Goal: Task Accomplishment & Management: Manage account settings

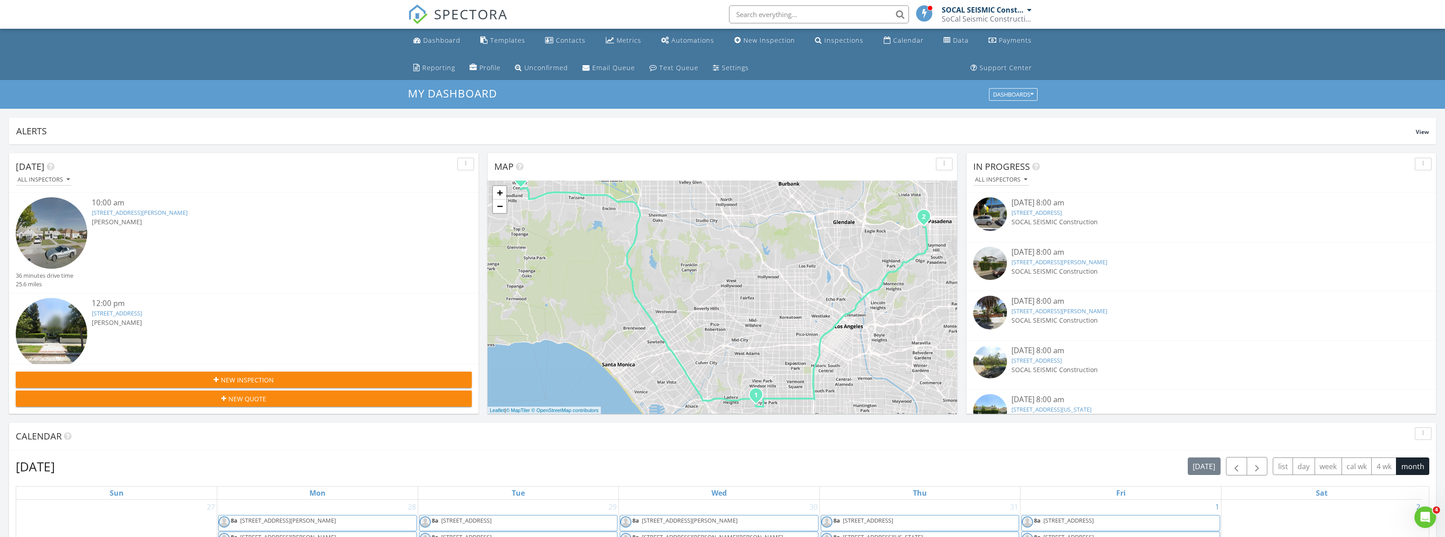
scroll to position [832, 1459]
click at [440, 14] on span "SPECTORA" at bounding box center [471, 13] width 74 height 19
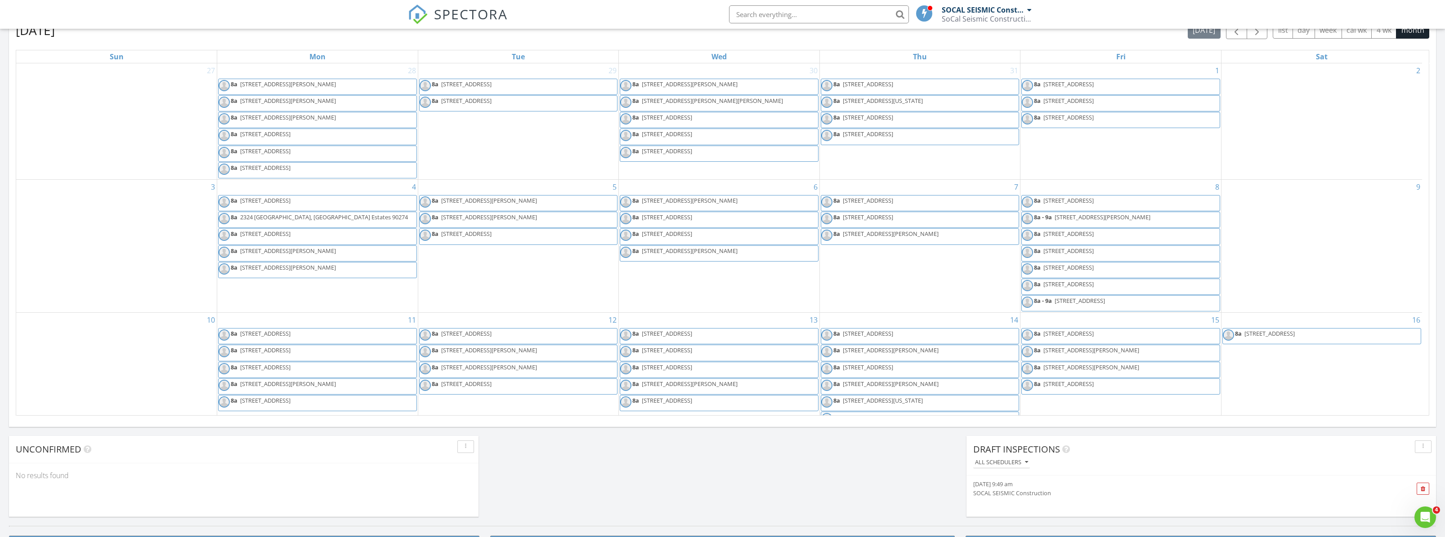
scroll to position [242, 0]
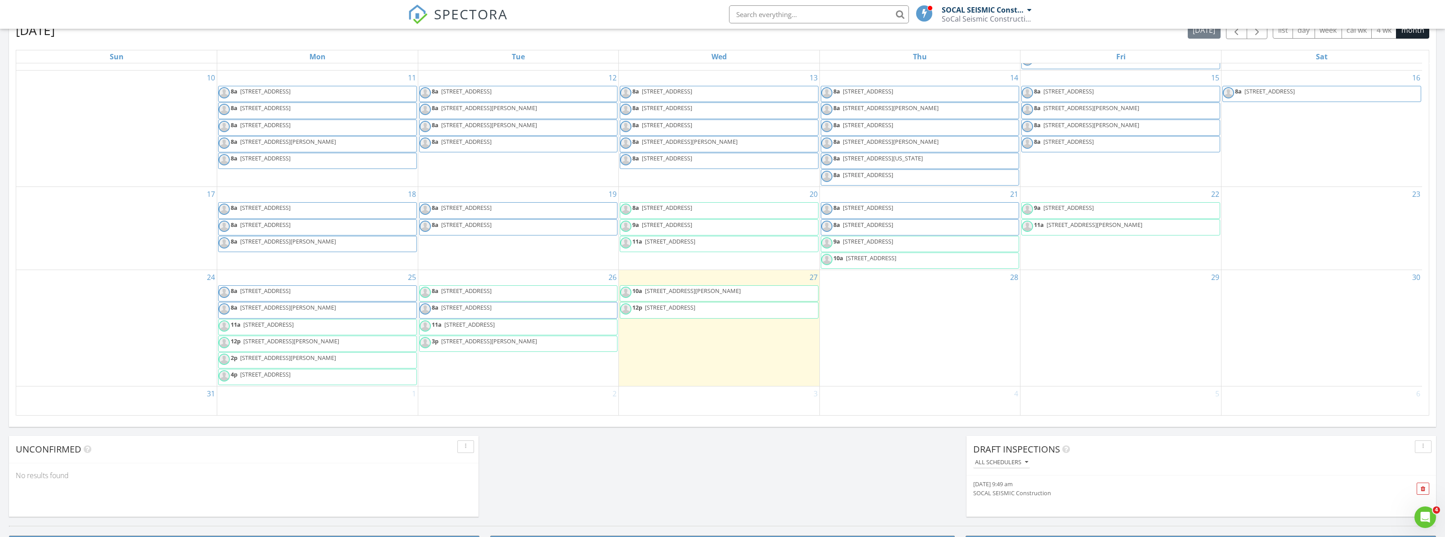
click at [476, 290] on span "[STREET_ADDRESS]" at bounding box center [466, 291] width 50 height 8
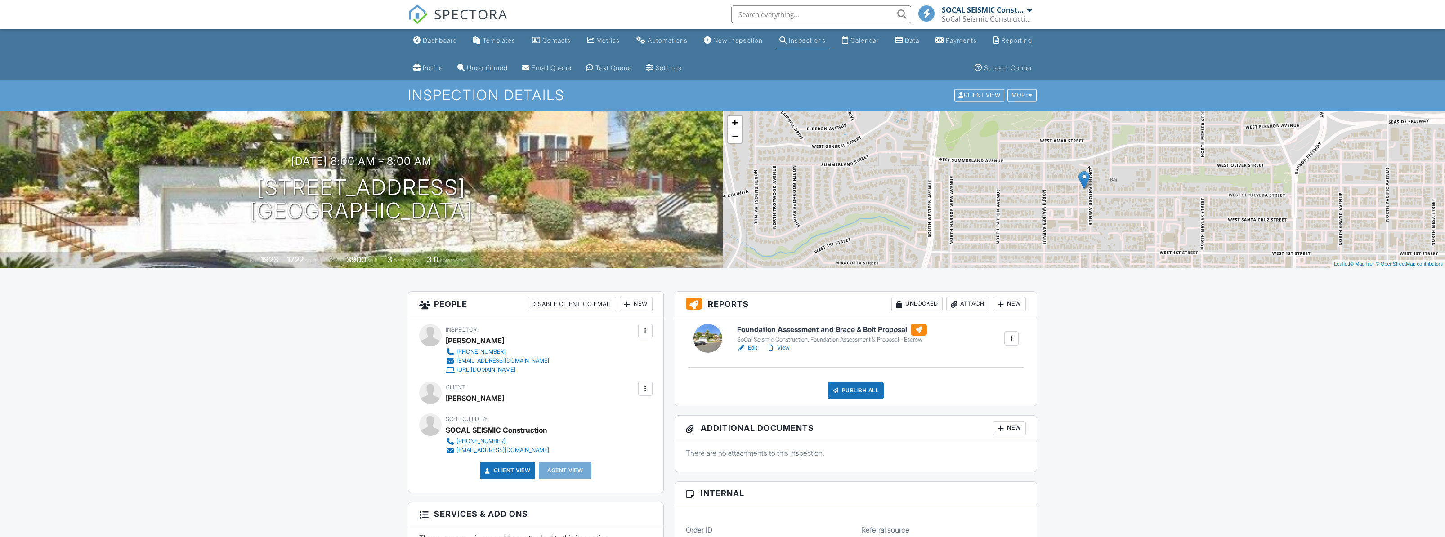
click at [743, 346] on div at bounding box center [741, 348] width 9 height 9
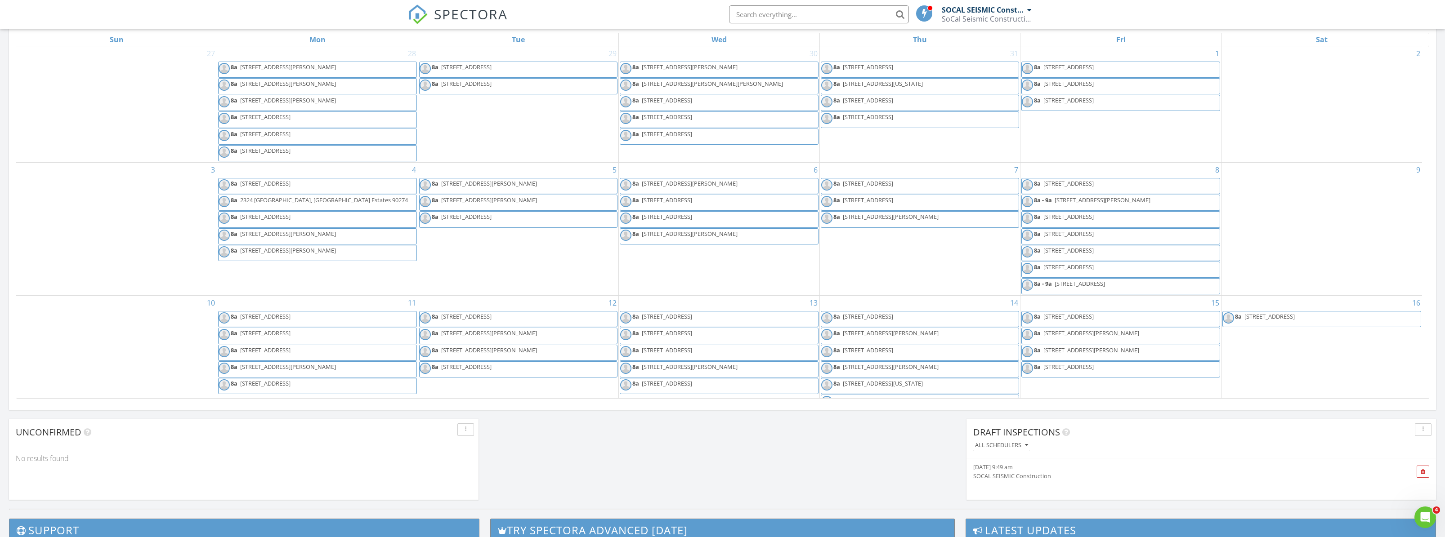
scroll to position [242, 0]
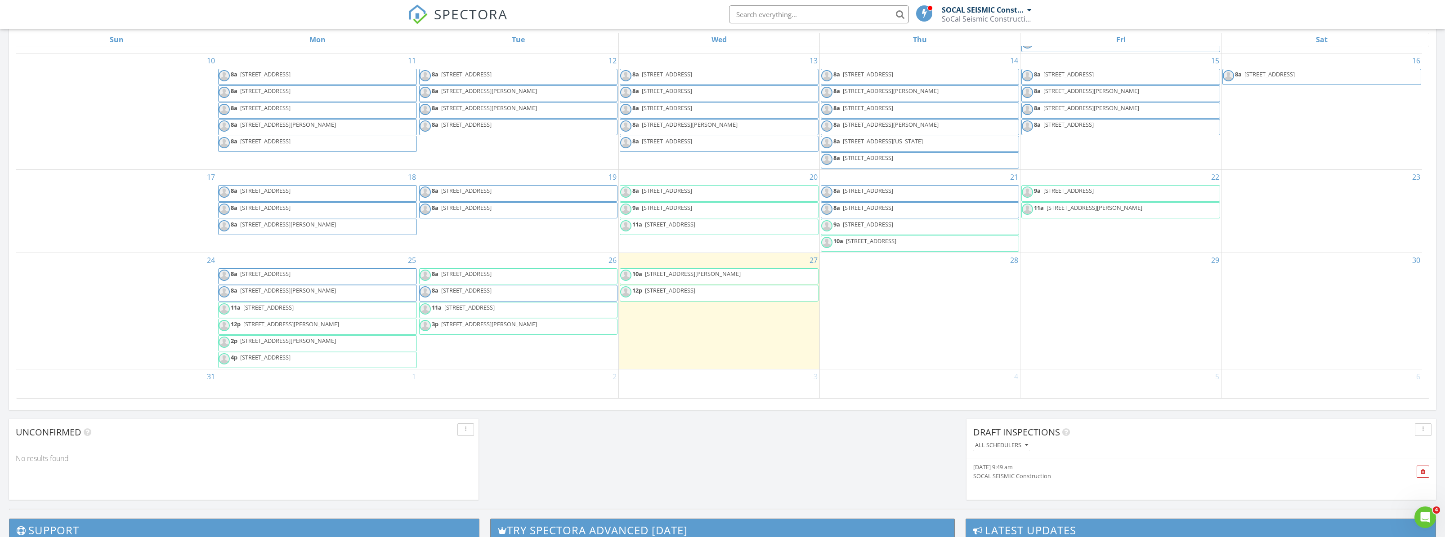
click at [493, 281] on span "8a 337 N Hanford Ave, Los Angeles 90732" at bounding box center [456, 276] width 73 height 13
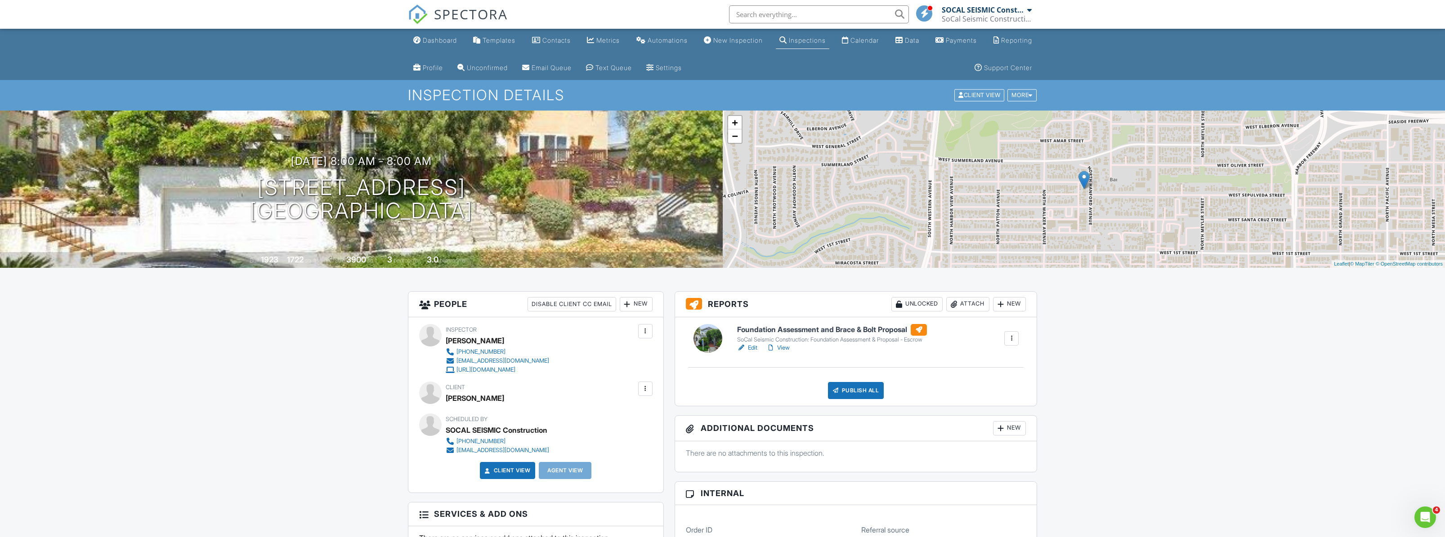
click at [649, 388] on div at bounding box center [645, 388] width 9 height 9
click at [634, 415] on li "Edit" at bounding box center [624, 416] width 46 height 22
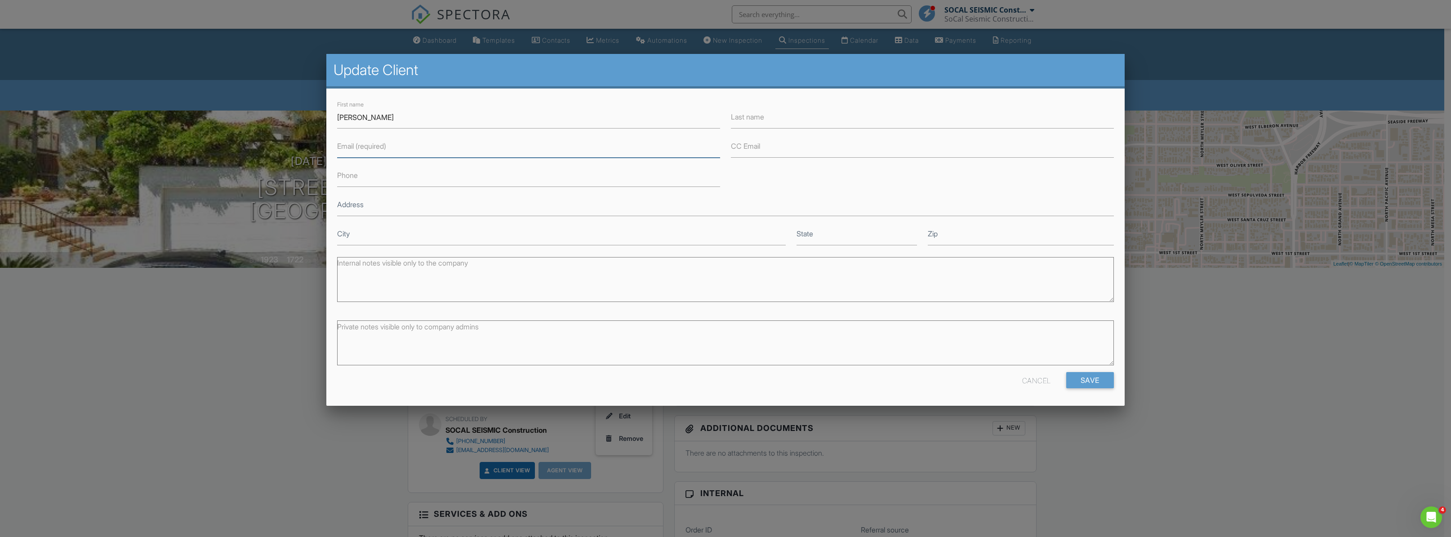
click at [490, 153] on input "Email (required)" at bounding box center [528, 147] width 383 height 22
type input "[EMAIL_ADDRESS][DOMAIN_NAME]"
click at [1067, 372] on input "Save" at bounding box center [1091, 380] width 48 height 16
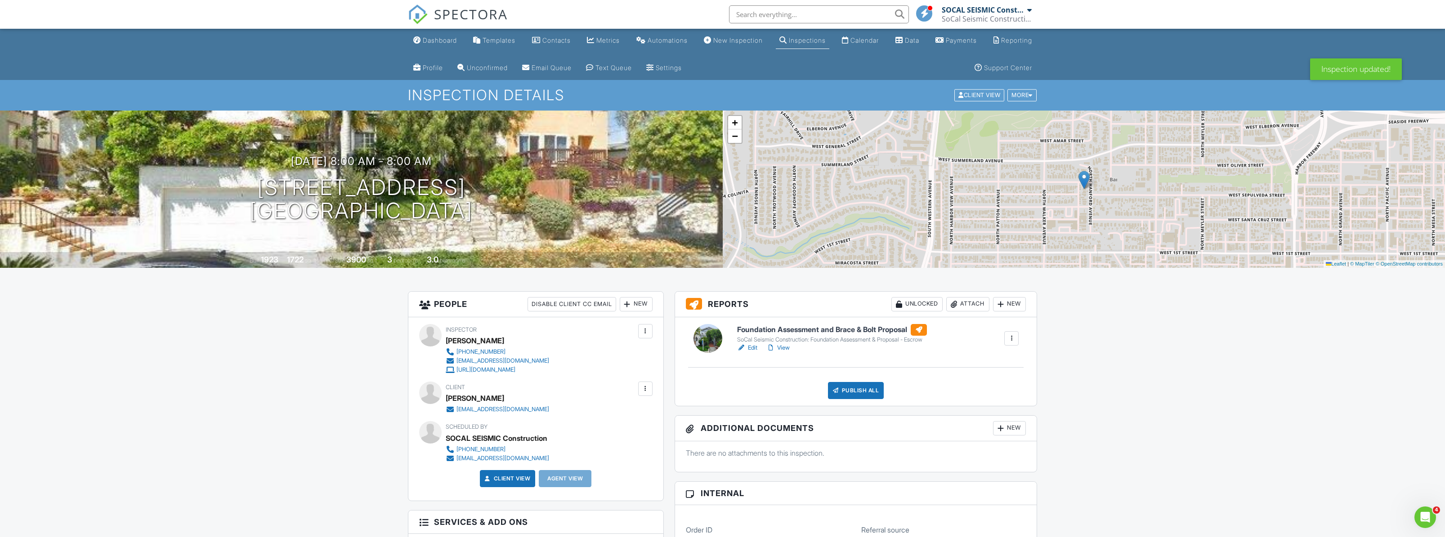
click at [848, 397] on div "Publish All" at bounding box center [856, 390] width 56 height 17
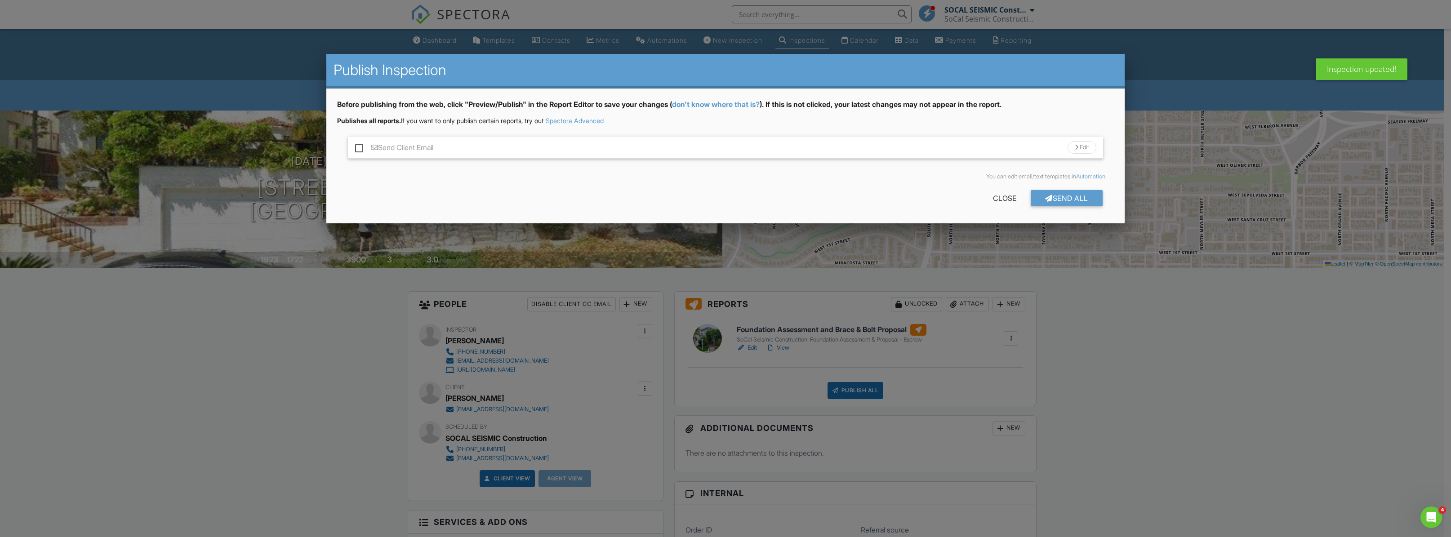
click at [386, 147] on label "Send Client Email" at bounding box center [394, 148] width 78 height 11
click at [361, 146] on input "Send Client Email" at bounding box center [358, 143] width 6 height 6
checkbox input "true"
click at [1066, 196] on div "Send All" at bounding box center [1067, 198] width 72 height 16
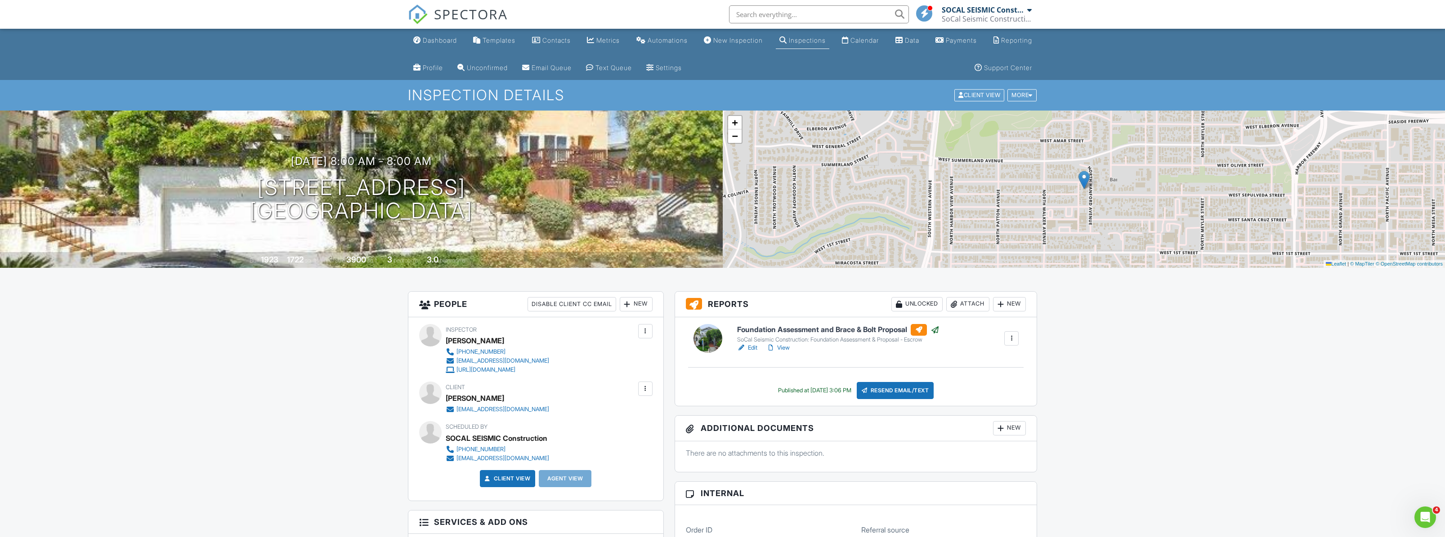
click at [646, 393] on div at bounding box center [645, 389] width 14 height 14
click at [611, 418] on li "Edit" at bounding box center [597, 416] width 100 height 22
click at [643, 392] on div at bounding box center [645, 388] width 9 height 9
click at [576, 421] on li "Edit" at bounding box center [597, 416] width 100 height 22
click at [647, 389] on div at bounding box center [645, 388] width 9 height 9
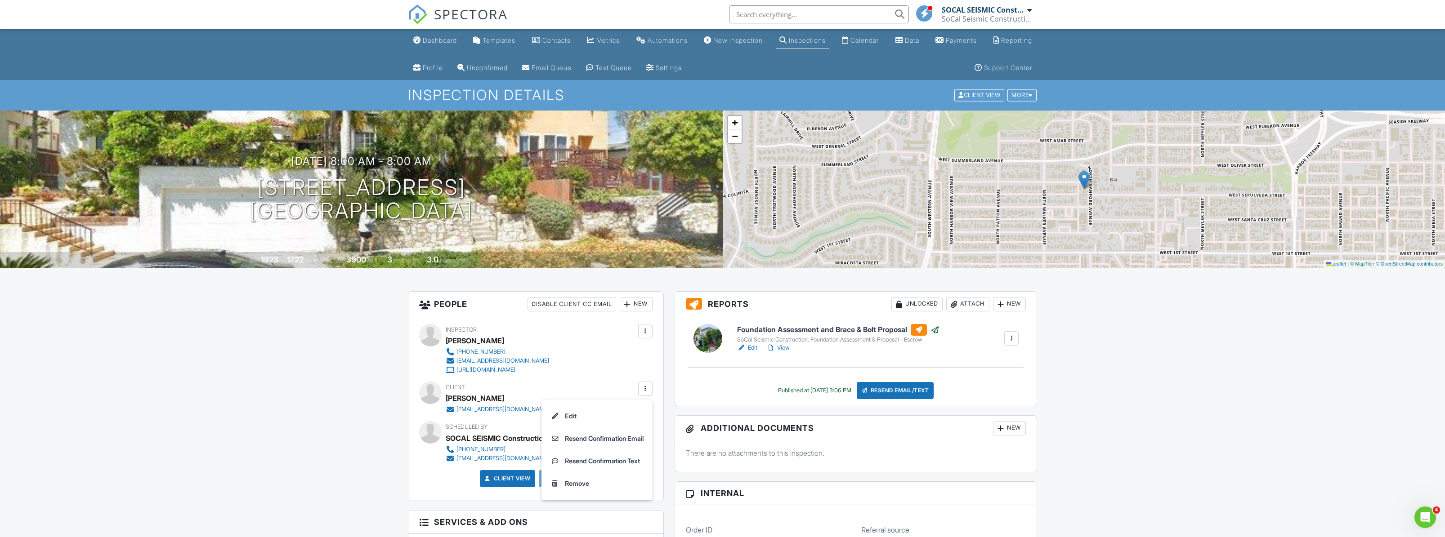
click at [558, 414] on li "Edit" at bounding box center [597, 416] width 100 height 22
click at [648, 388] on div at bounding box center [645, 388] width 9 height 9
click at [596, 410] on li "Edit" at bounding box center [597, 416] width 100 height 22
click at [638, 389] on div at bounding box center [645, 389] width 14 height 14
click at [597, 491] on li "Remove" at bounding box center [597, 484] width 100 height 22
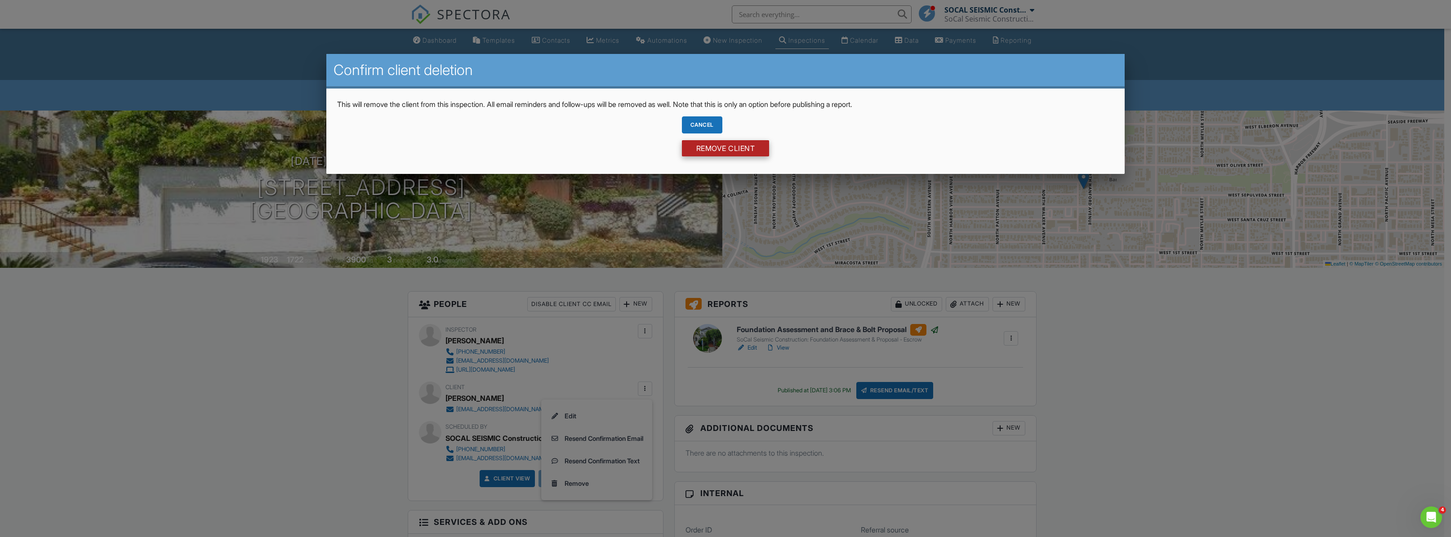
click at [710, 152] on input "Remove Client" at bounding box center [726, 148] width 88 height 16
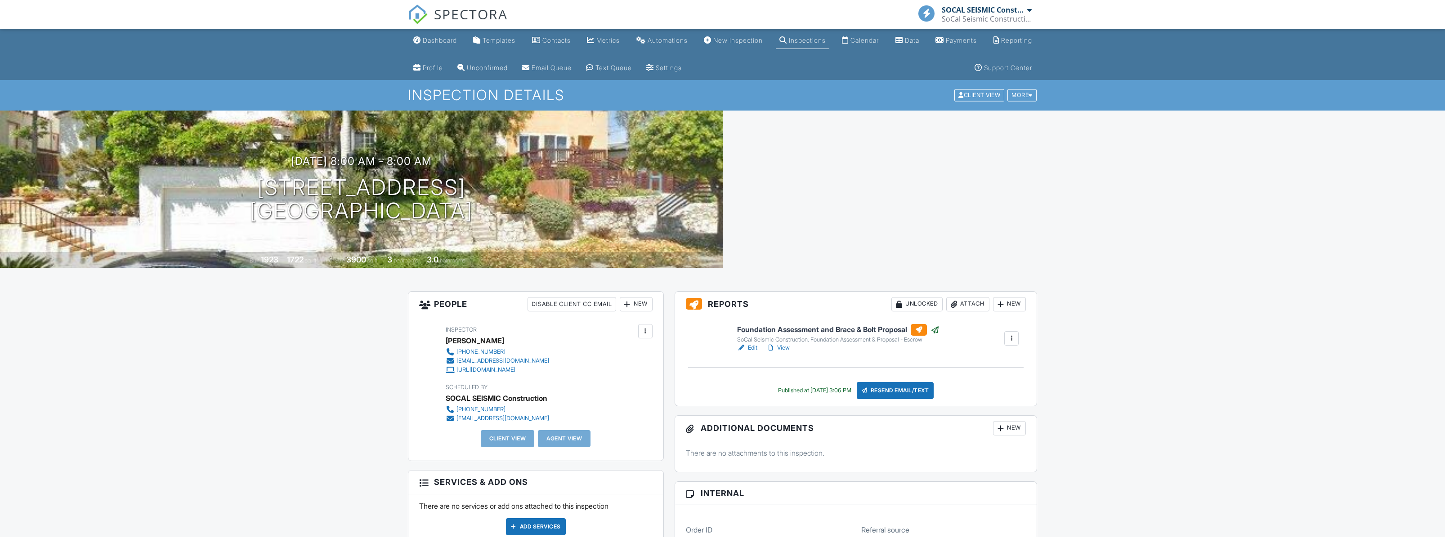
click at [638, 304] on div "New" at bounding box center [636, 304] width 33 height 14
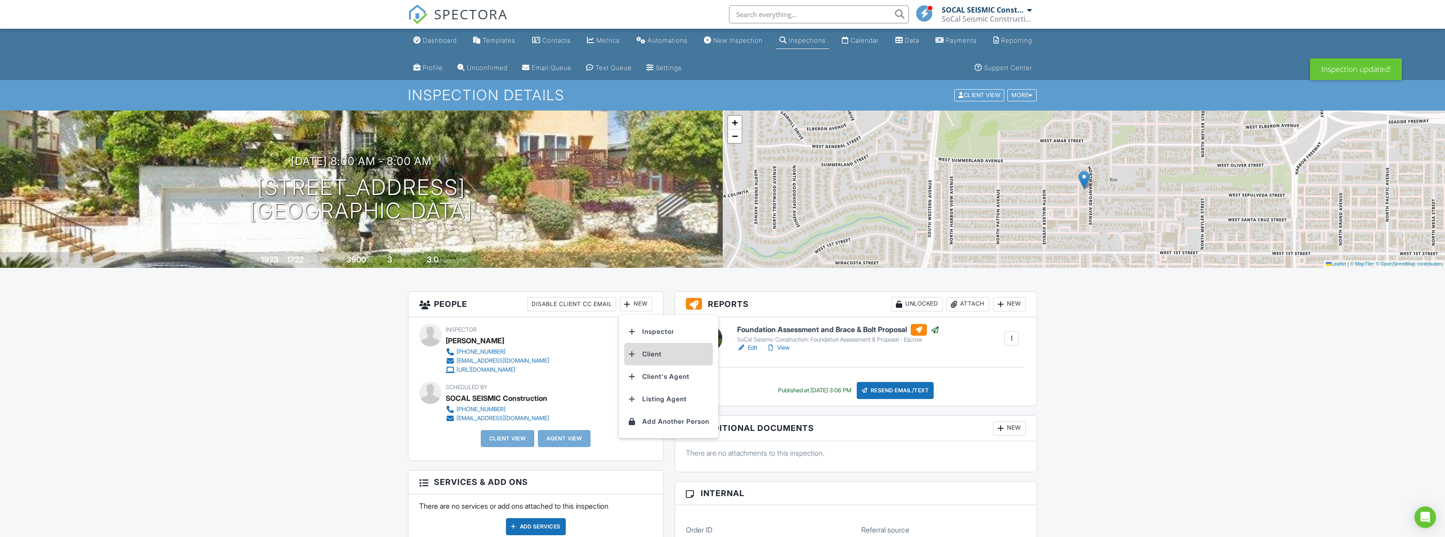
click at [660, 353] on li "Client" at bounding box center [668, 354] width 89 height 22
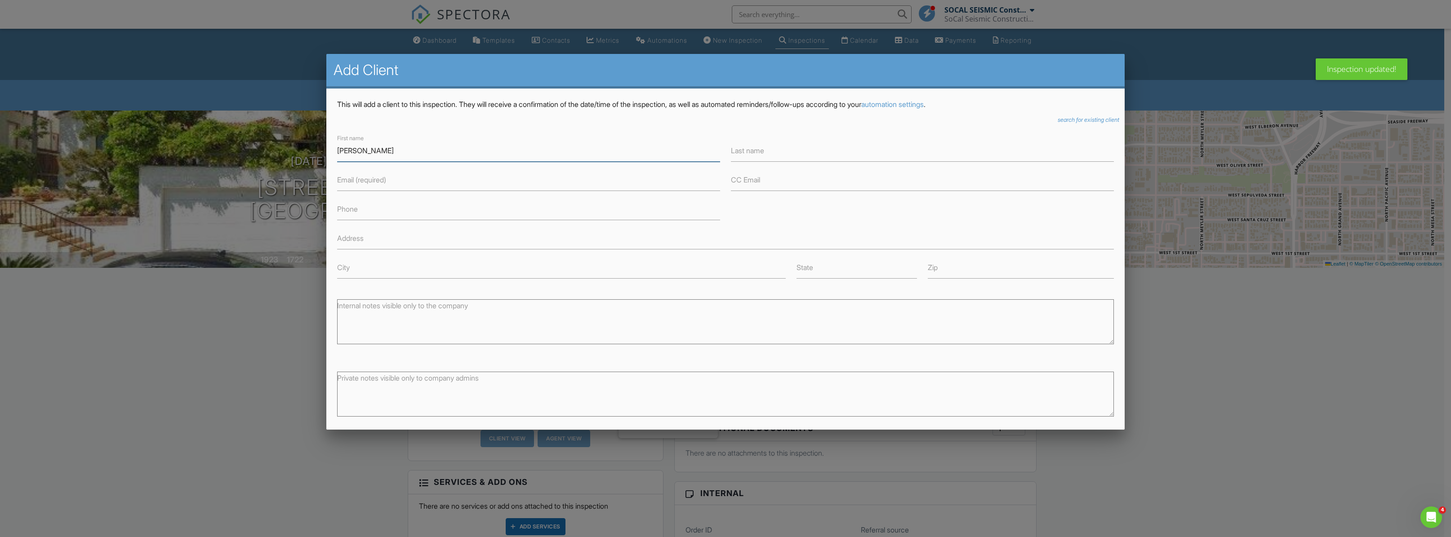
type input "[PERSON_NAME]"
click at [398, 178] on input "Email (required)" at bounding box center [528, 180] width 383 height 22
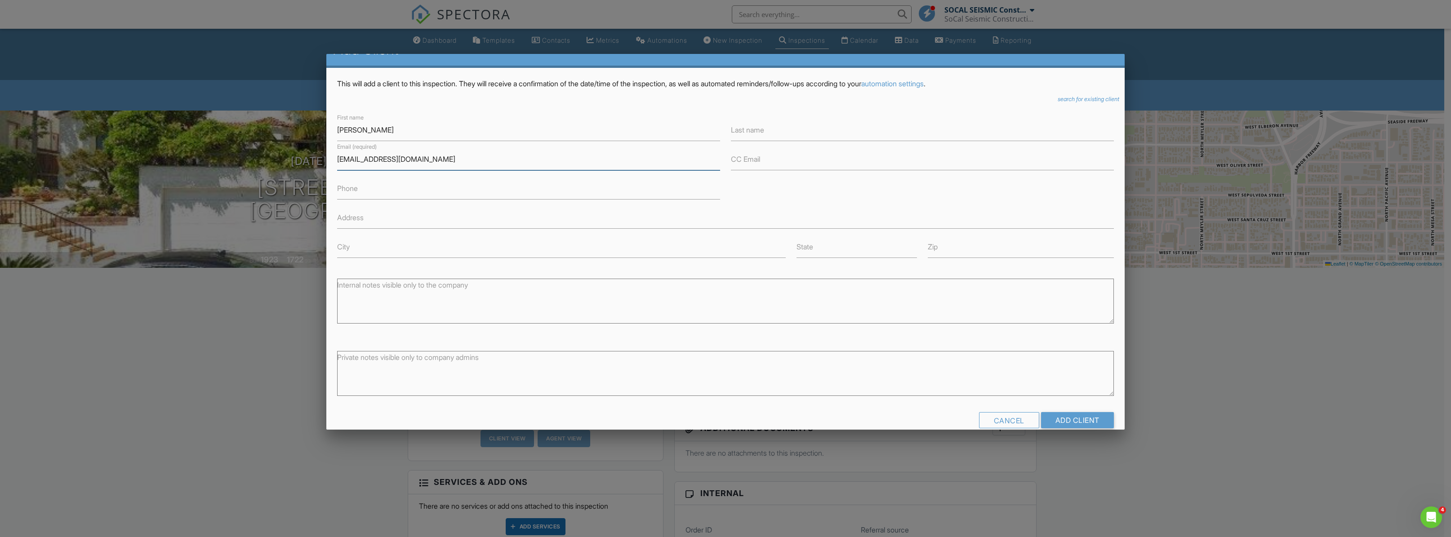
scroll to position [36, 0]
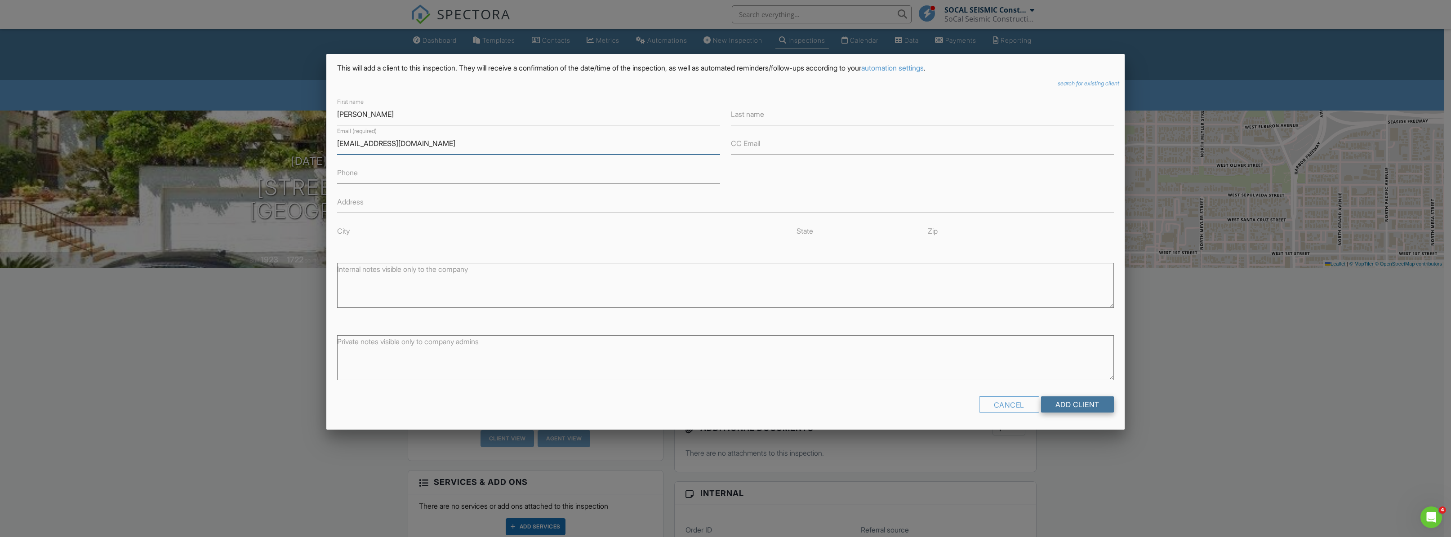
type input "[EMAIL_ADDRESS][DOMAIN_NAME]"
click at [1062, 405] on input "Add Client" at bounding box center [1077, 405] width 73 height 16
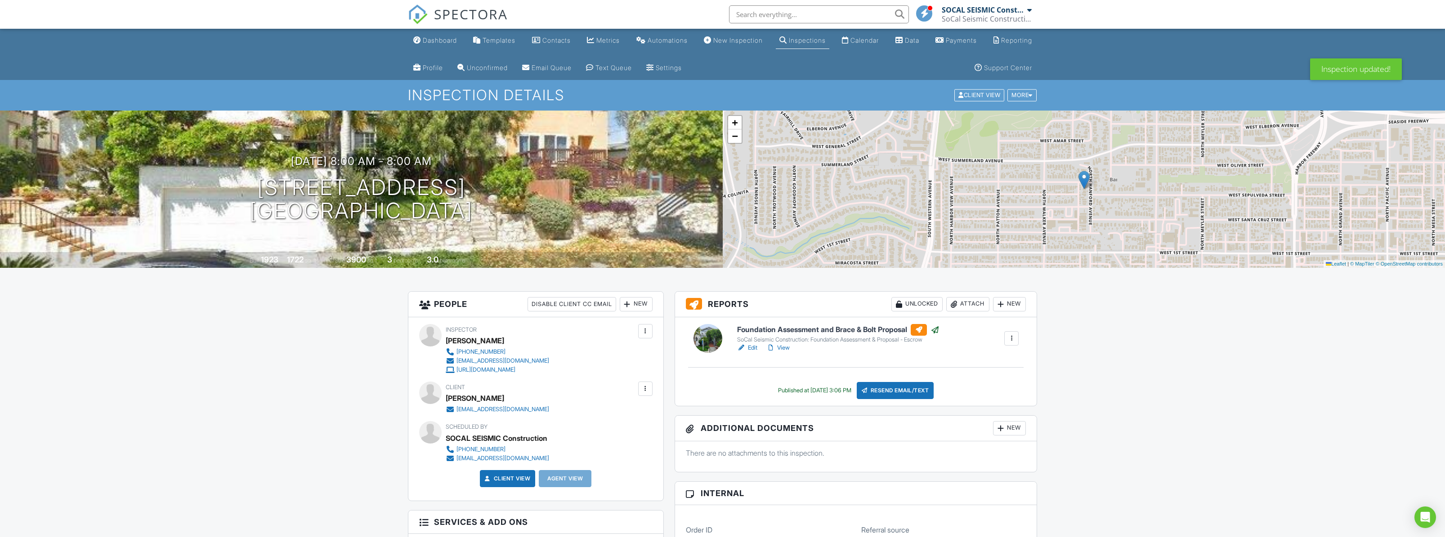
click at [900, 393] on div "Resend Email/Text" at bounding box center [895, 390] width 77 height 17
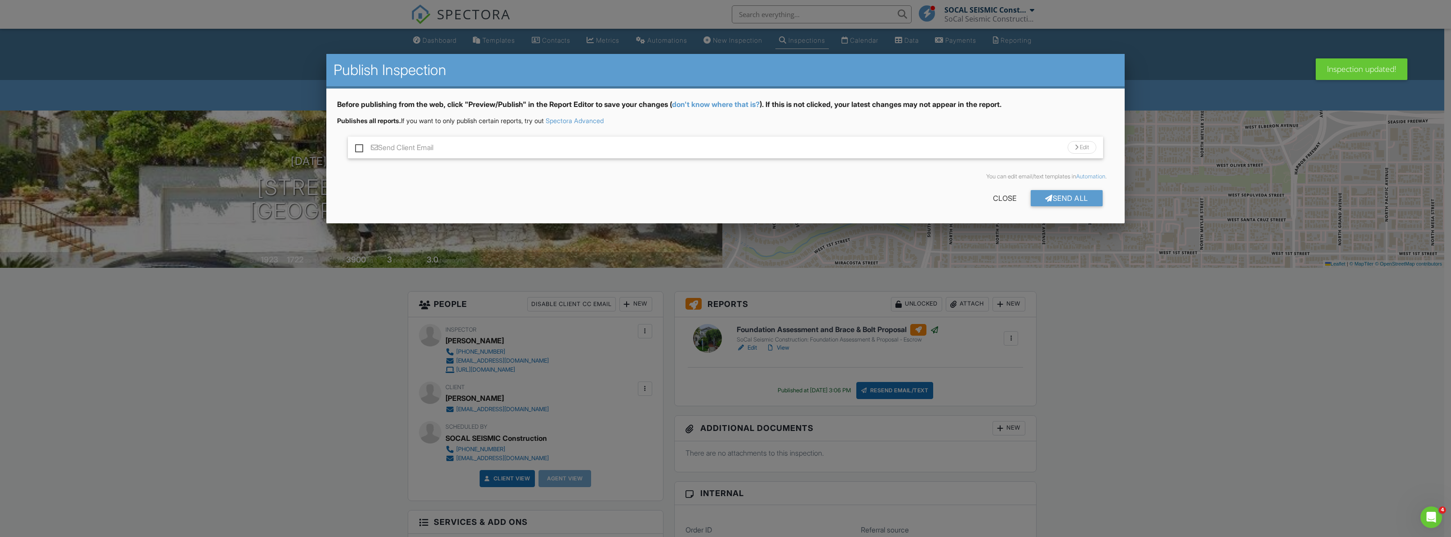
click at [422, 149] on label "Send Client Email" at bounding box center [394, 148] width 78 height 11
click at [361, 146] on input "Send Client Email" at bounding box center [358, 143] width 6 height 6
checkbox input "true"
click at [1052, 201] on div "Send All" at bounding box center [1067, 198] width 72 height 16
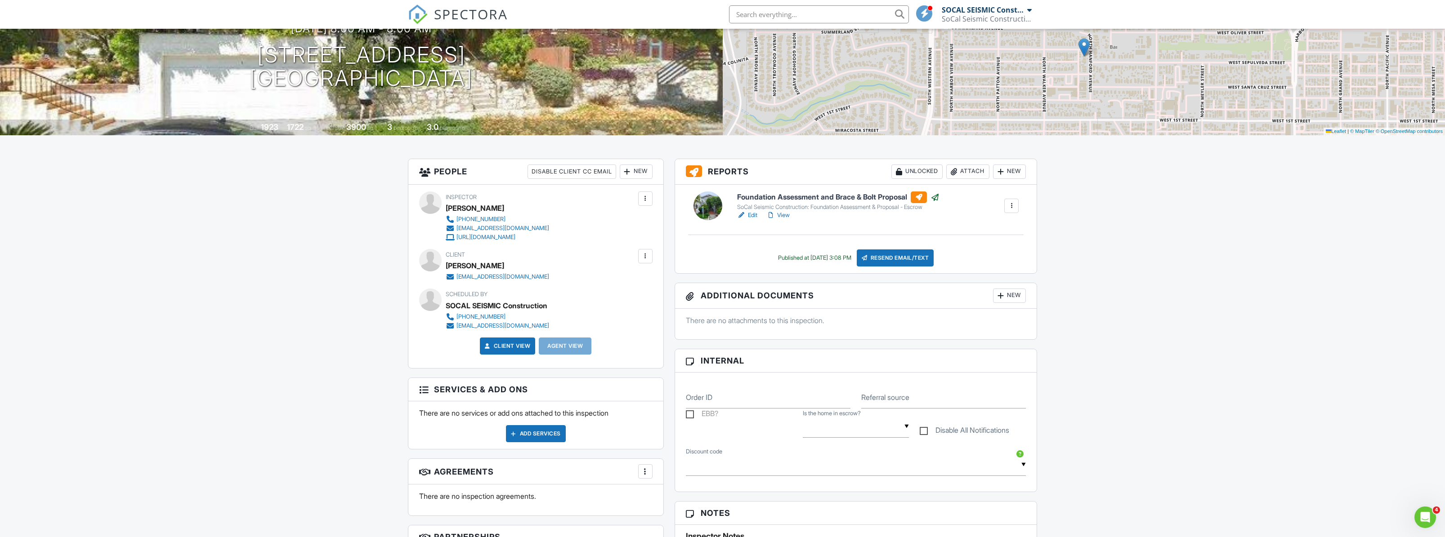
scroll to position [139, 0]
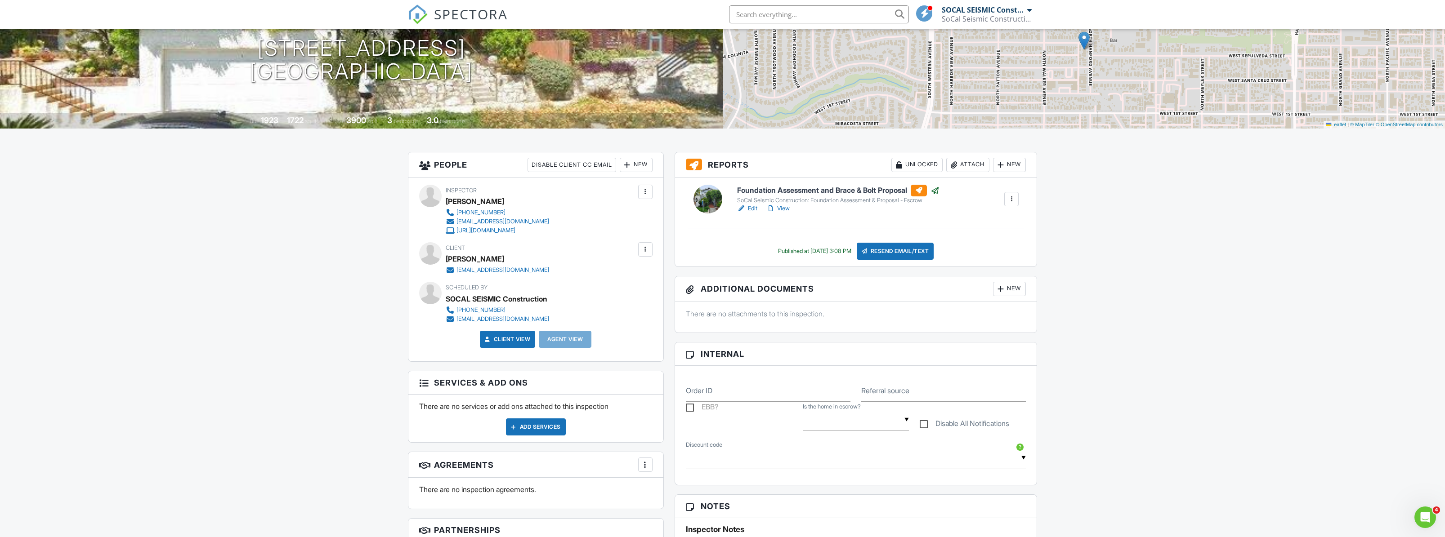
click at [832, 309] on p "There are no attachments to this inspection." at bounding box center [856, 314] width 340 height 10
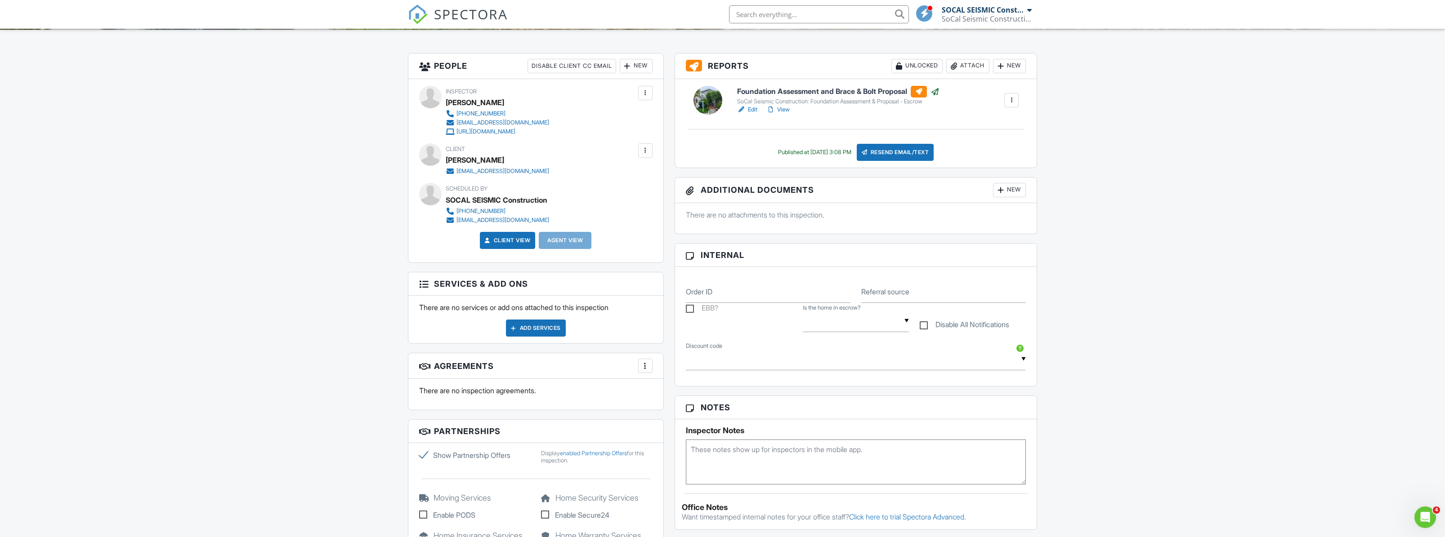
scroll to position [247, 0]
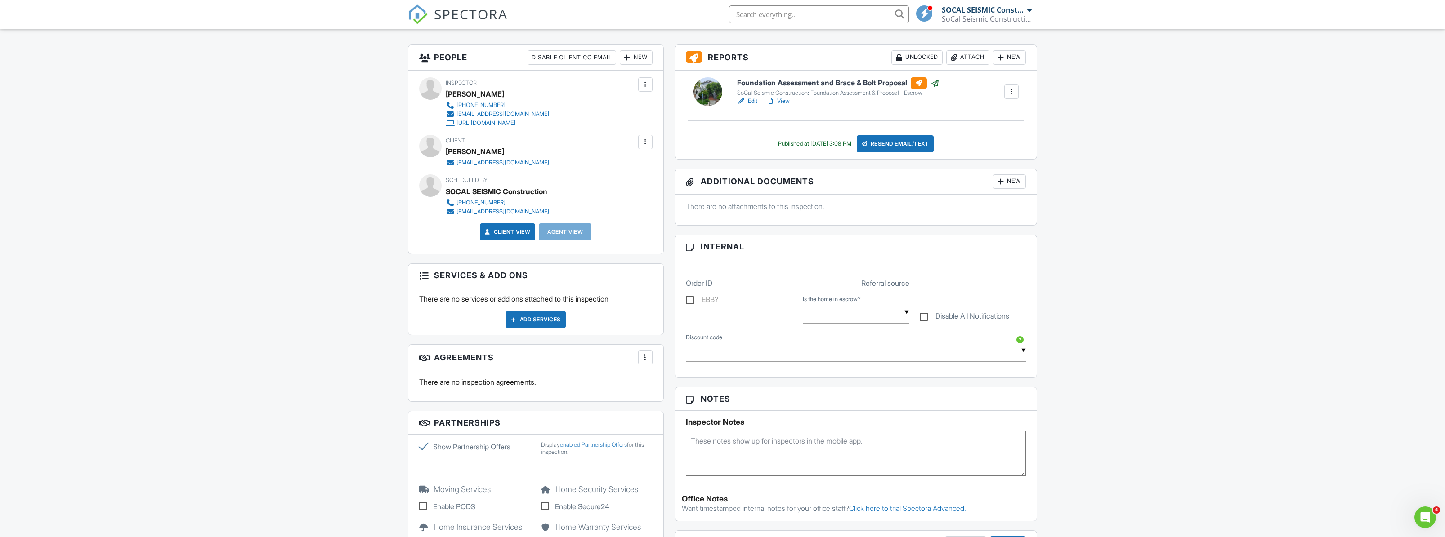
click at [647, 357] on div at bounding box center [645, 357] width 9 height 9
click at [1324, 341] on div "Dashboard Templates Contacts Metrics Automations New Inspection Inspections Cal…" at bounding box center [722, 389] width 1445 height 1215
click at [1018, 61] on div "New" at bounding box center [1009, 57] width 33 height 14
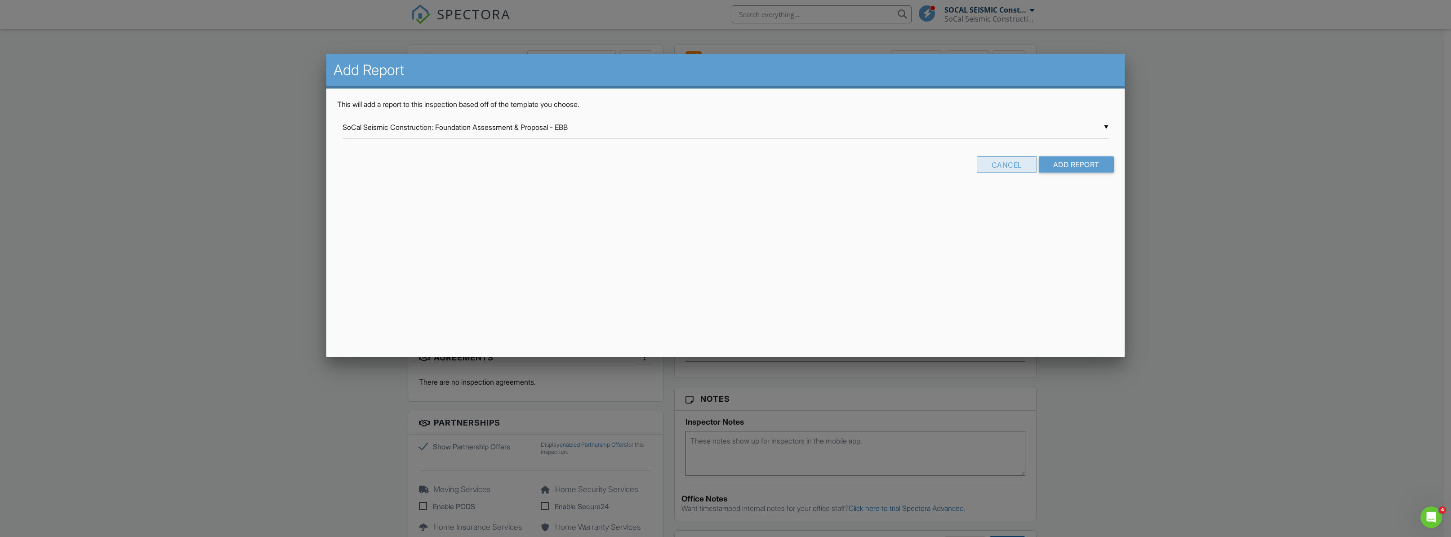
click at [998, 170] on div "Cancel" at bounding box center [1007, 164] width 60 height 16
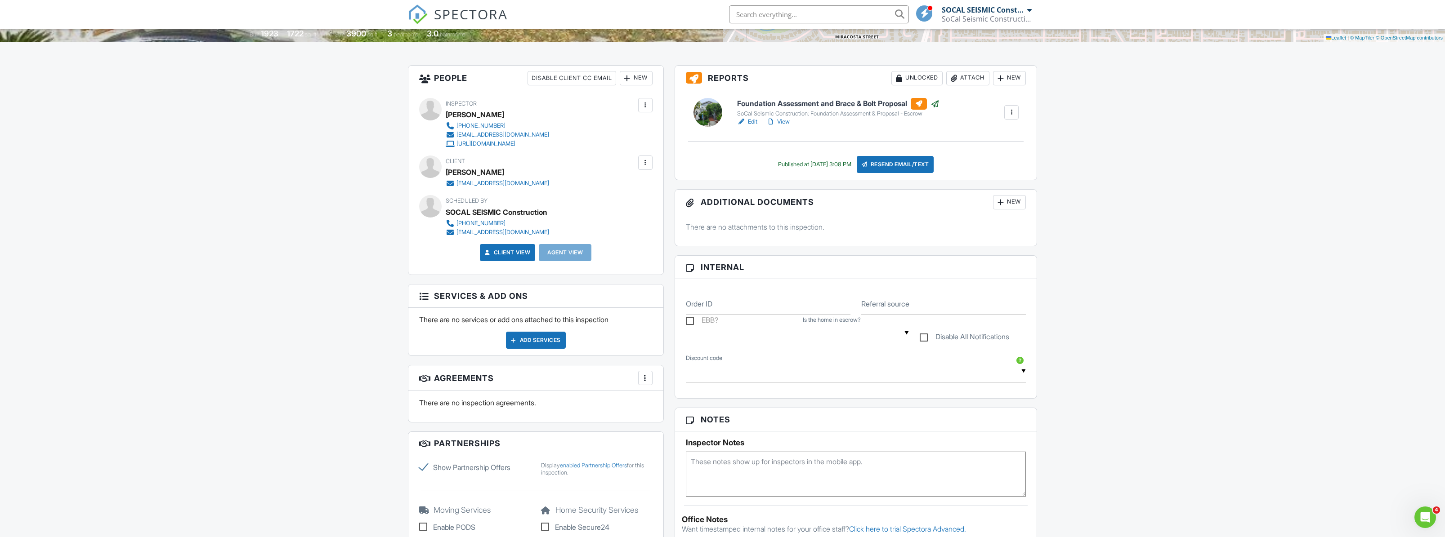
scroll to position [225, 0]
click at [1012, 197] on div "New" at bounding box center [1009, 203] width 33 height 14
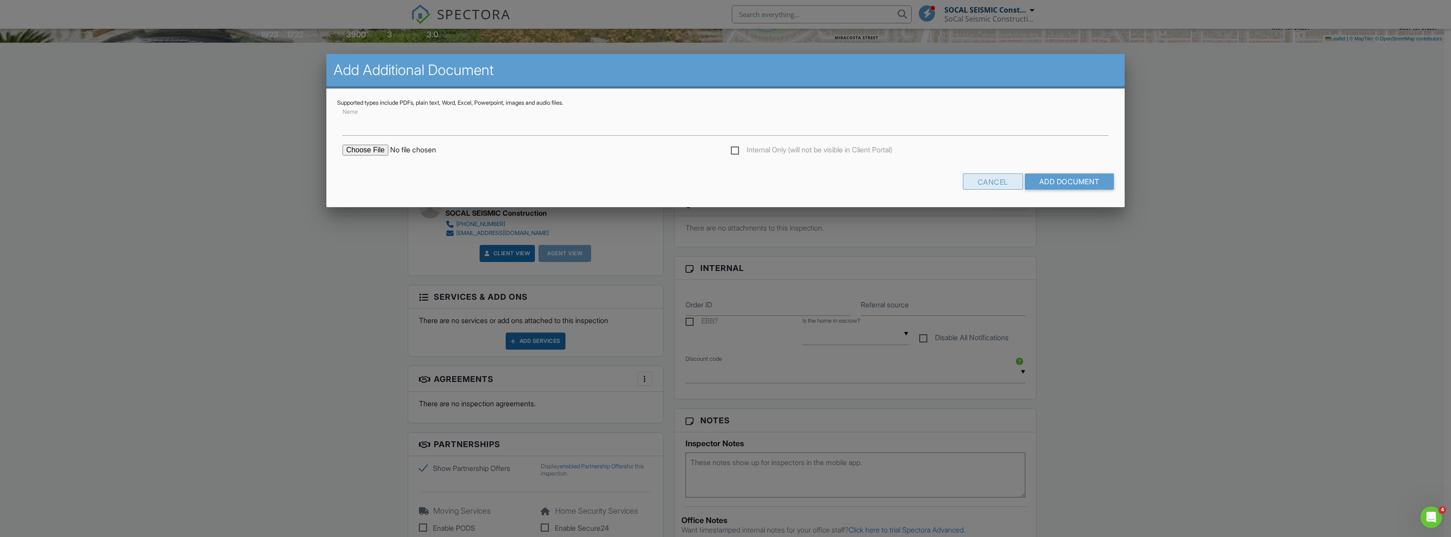
click at [991, 179] on div "Cancel" at bounding box center [993, 182] width 60 height 16
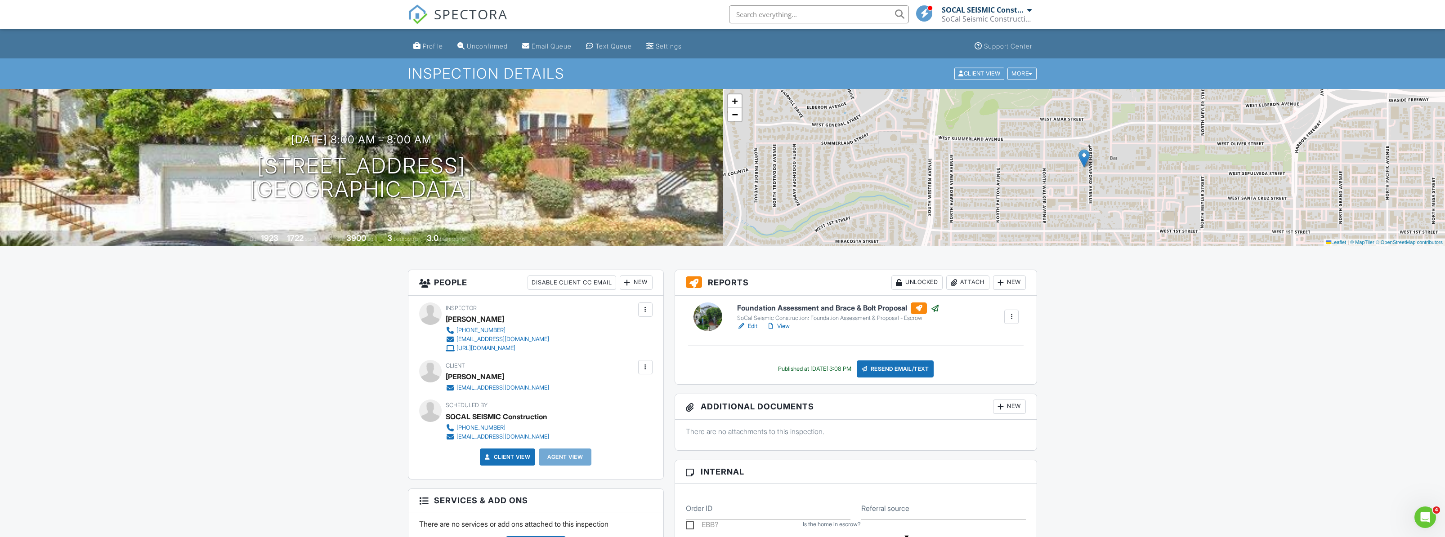
scroll to position [0, 0]
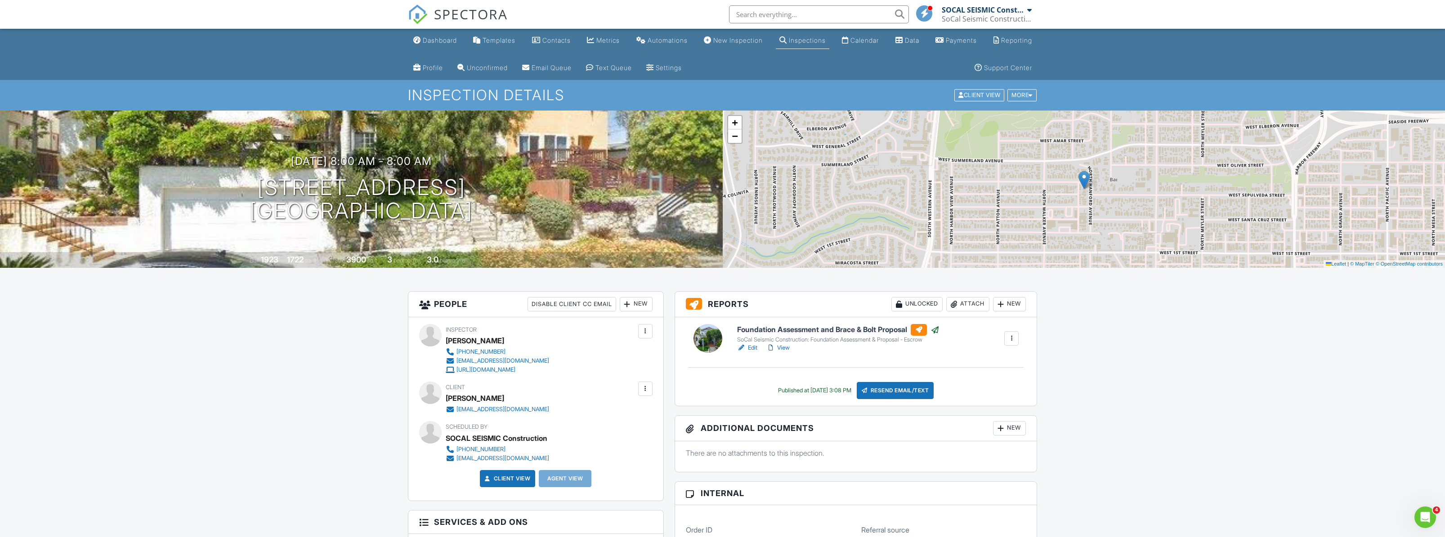
click at [1002, 89] on div "Client View More Property Details Reschedule Reorder / Copy Share Cancel Delete…" at bounding box center [995, 96] width 84 height 14
click at [1024, 94] on div "More" at bounding box center [1021, 95] width 29 height 12
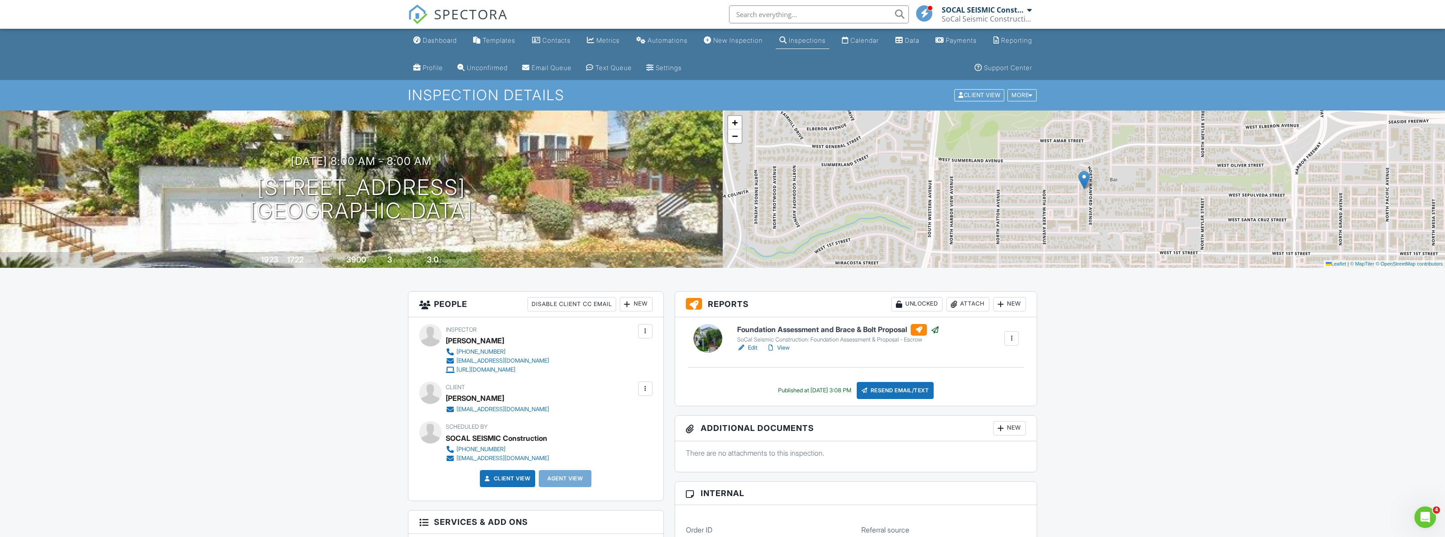
click at [644, 330] on div at bounding box center [645, 331] width 9 height 9
click at [623, 327] on div "Inspector Teodoro Aguilera 323-770-9611 info@socalseismic.com https://www.socal…" at bounding box center [535, 349] width 233 height 50
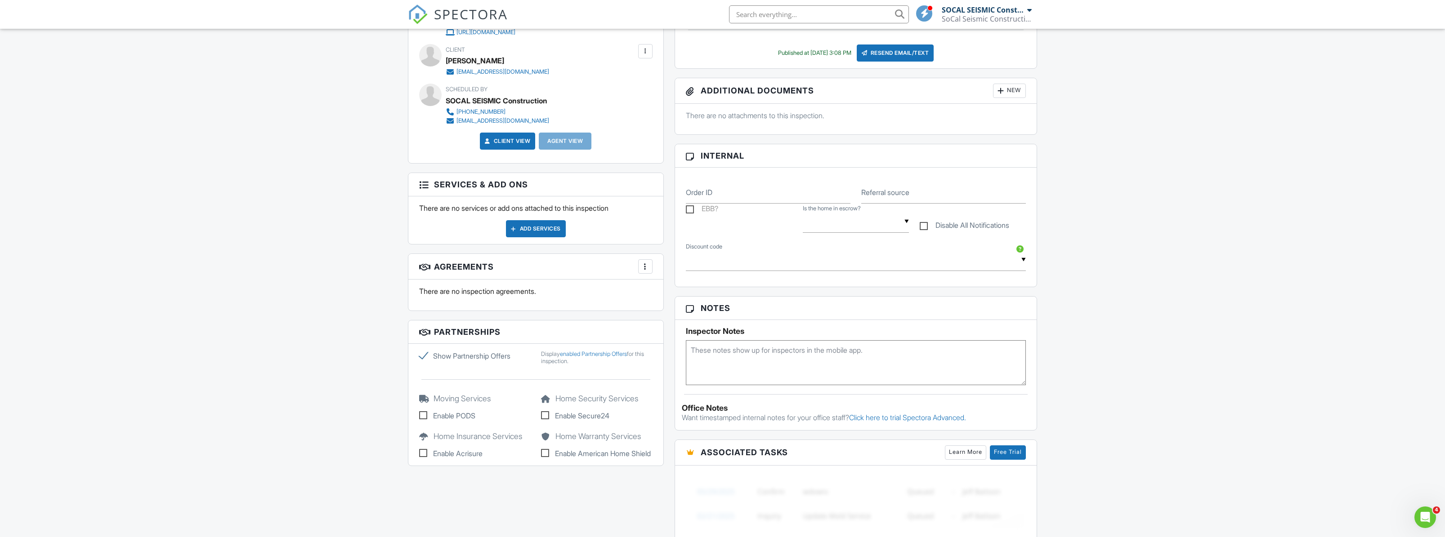
scroll to position [337, 0]
click at [532, 237] on div "Add Services" at bounding box center [536, 229] width 60 height 17
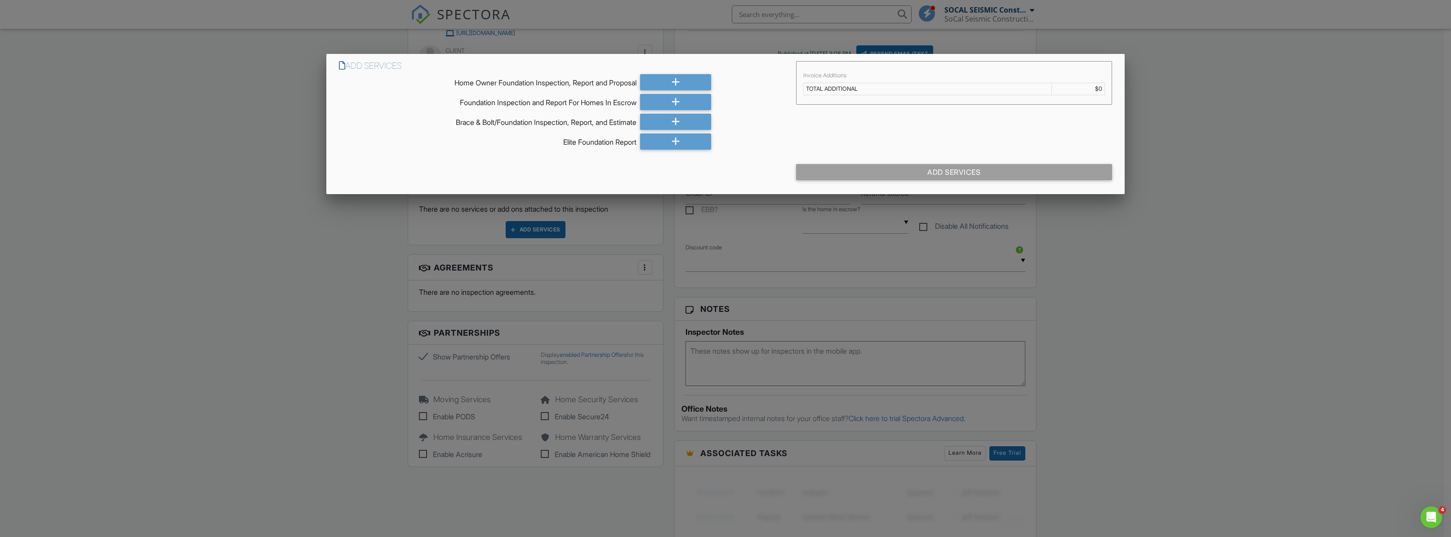
click at [1177, 124] on div at bounding box center [725, 291] width 1451 height 672
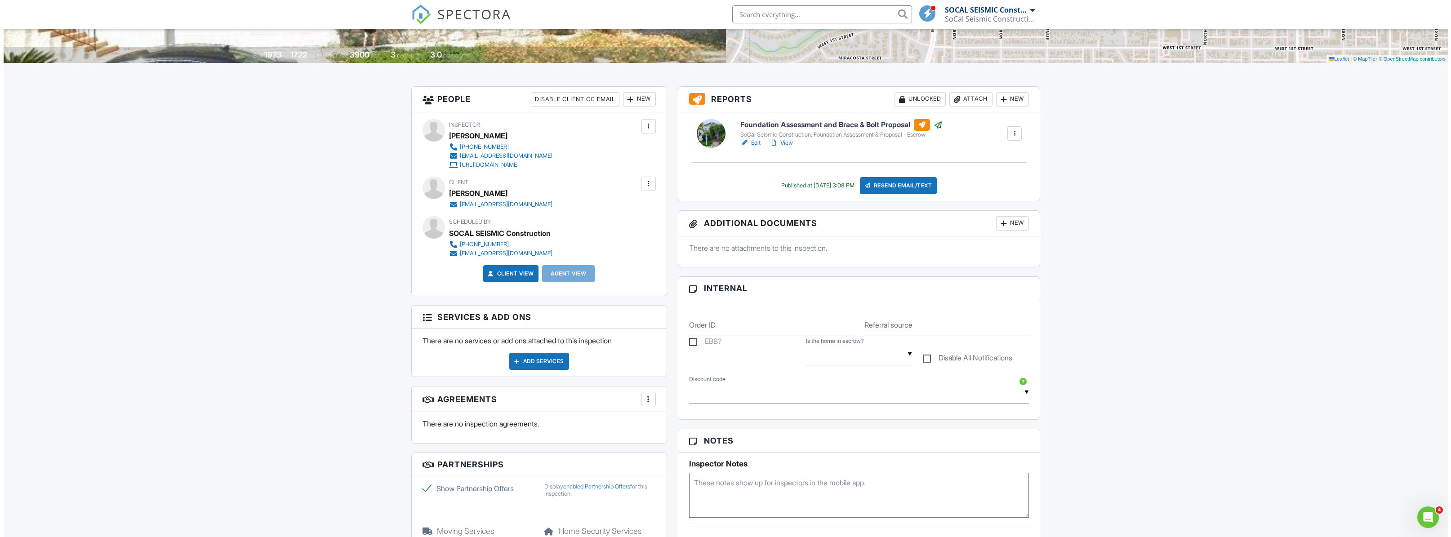
scroll to position [198, 0]
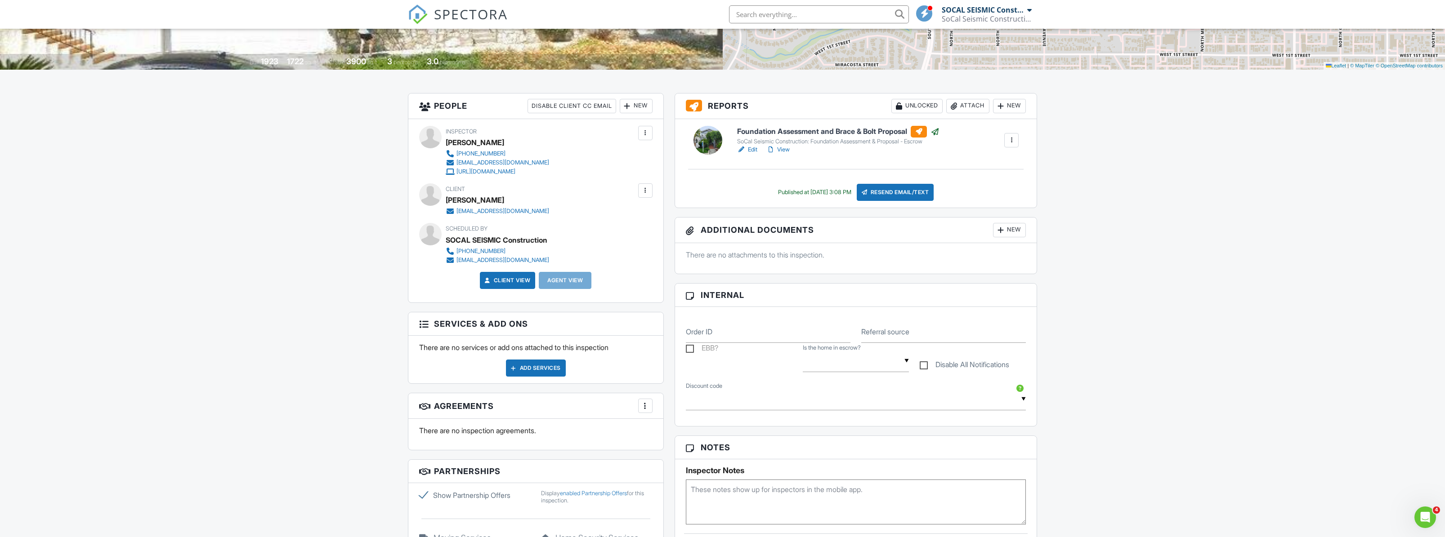
click at [506, 280] on link "Client View" at bounding box center [507, 280] width 48 height 9
click at [644, 196] on div at bounding box center [645, 190] width 14 height 14
click at [601, 214] on li "Edit" at bounding box center [597, 218] width 100 height 22
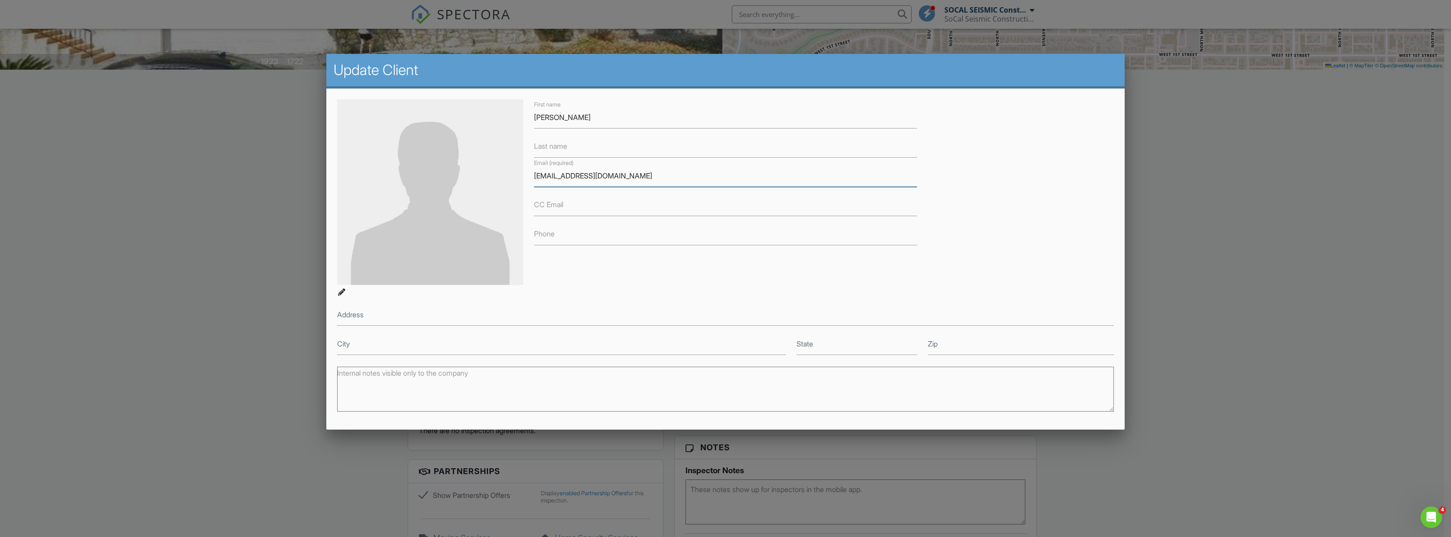
drag, startPoint x: 632, startPoint y: 181, endPoint x: 504, endPoint y: 176, distance: 127.8
click at [505, 175] on div "First name Mario Lopez Last name Email (required) izabeladl16@gmail.com CC Emai…" at bounding box center [725, 227] width 787 height 256
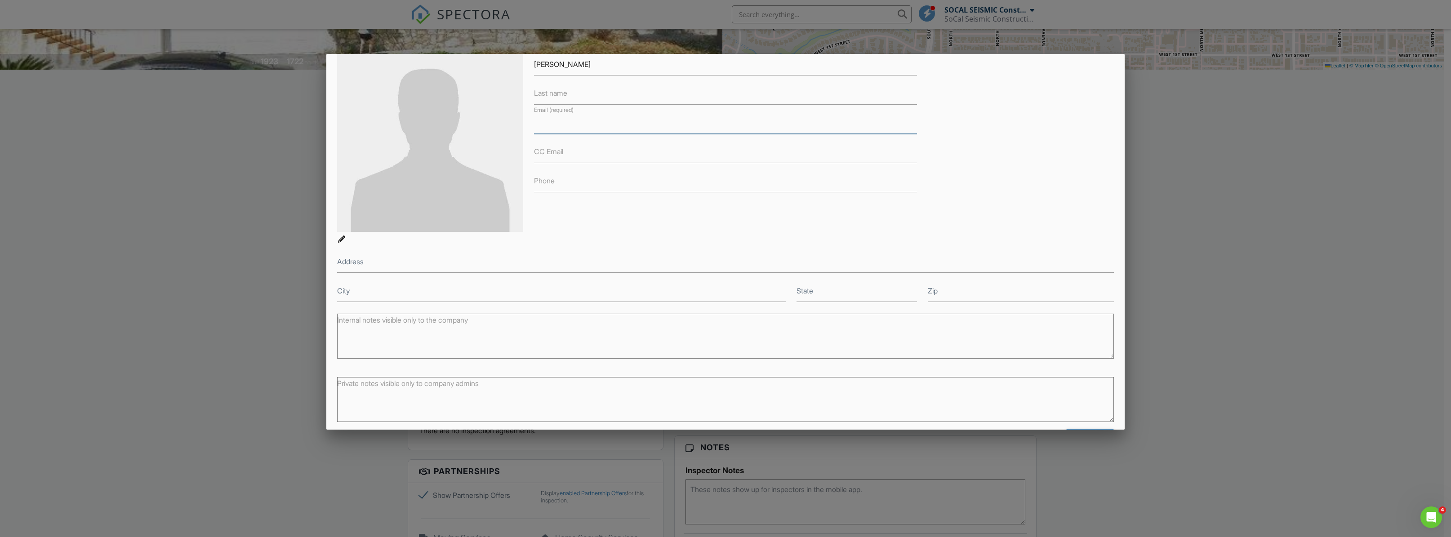
scroll to position [84, 0]
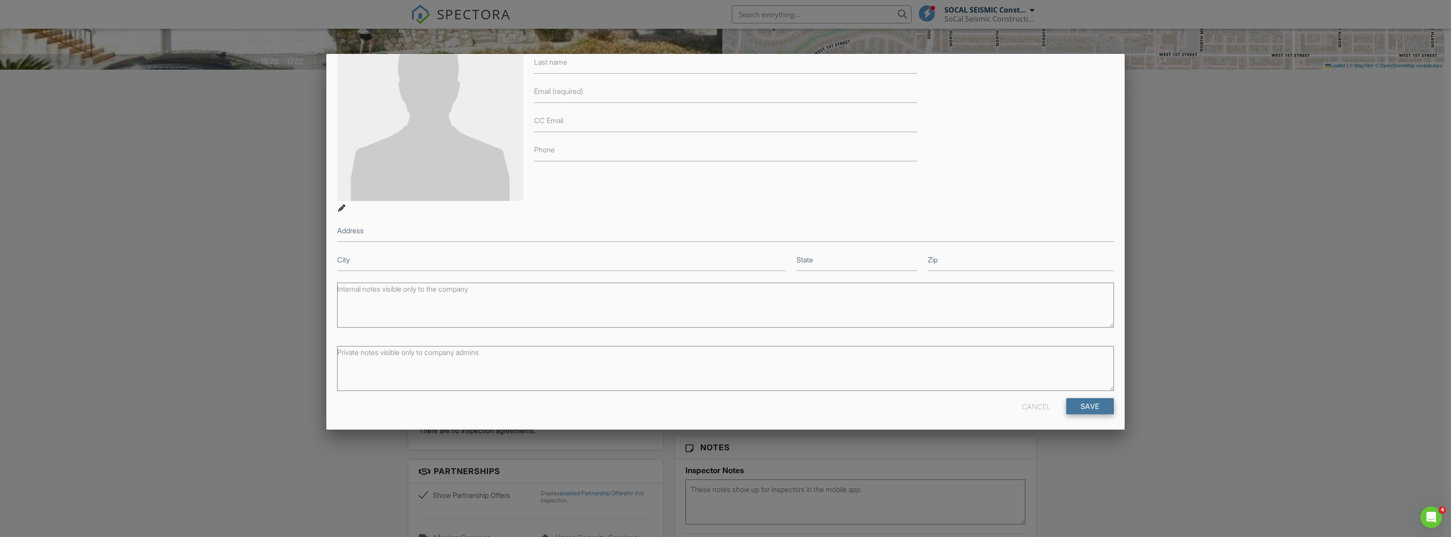
click at [1080, 408] on input "Save" at bounding box center [1091, 406] width 48 height 16
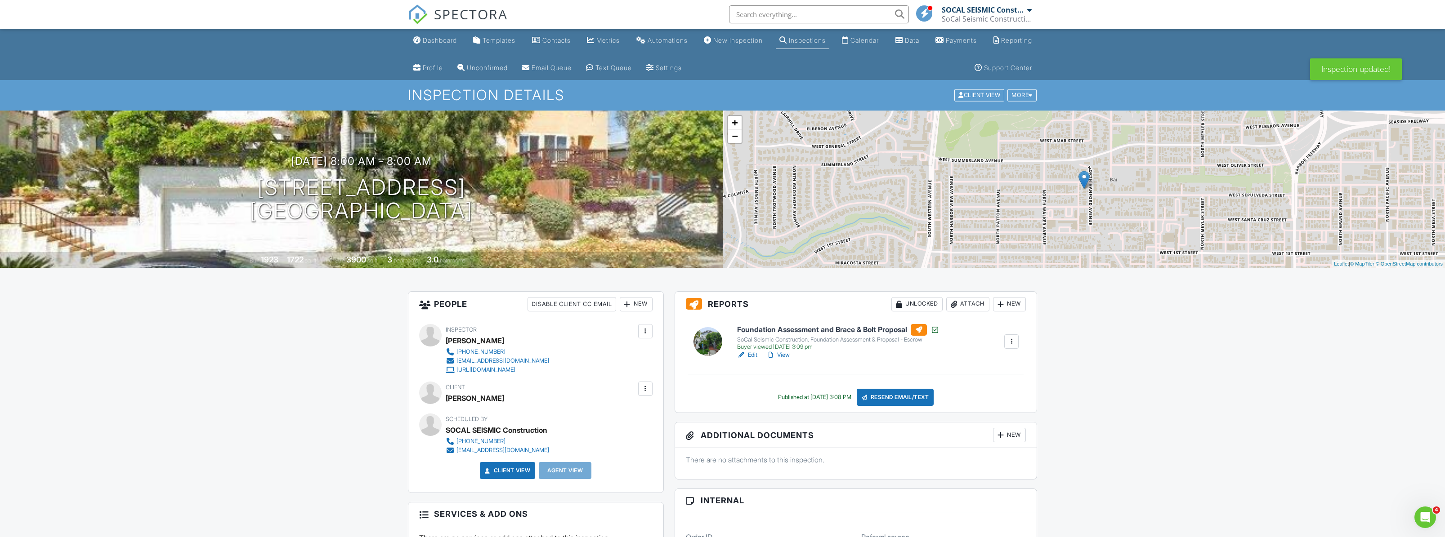
click at [434, 10] on span "SPECTORA" at bounding box center [471, 13] width 74 height 19
